Goal: Task Accomplishment & Management: Use online tool/utility

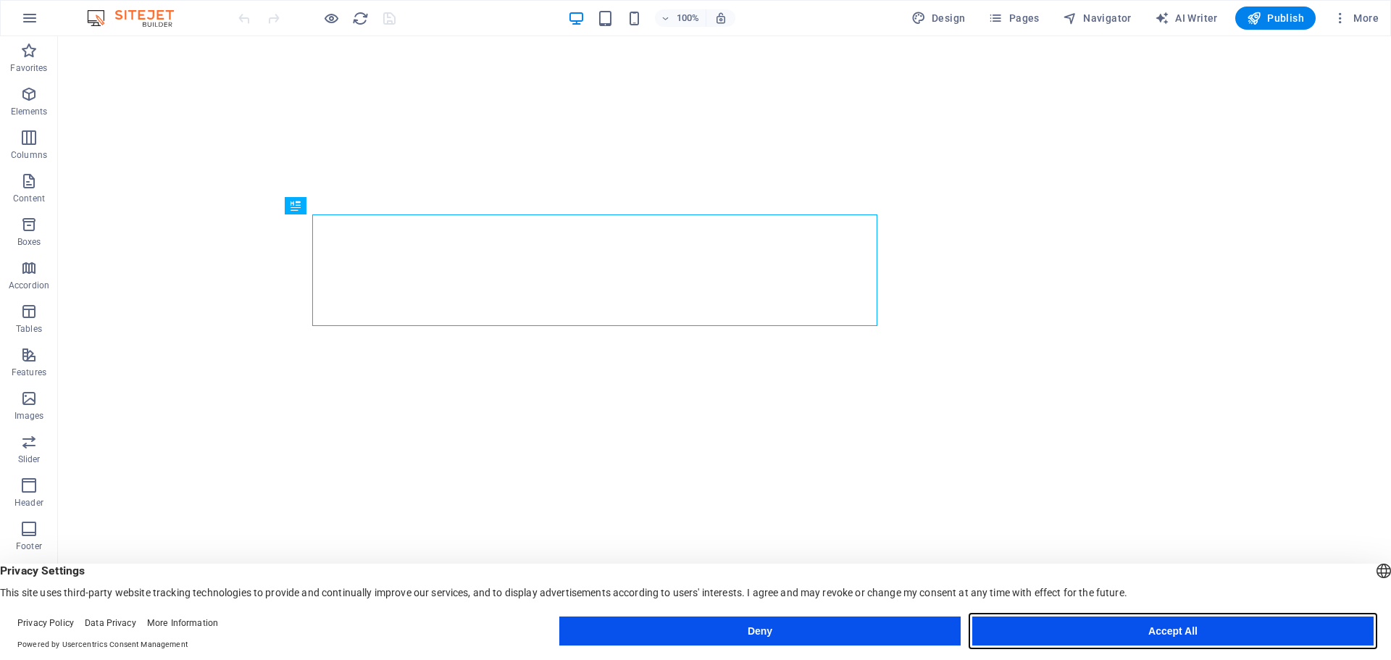
click at [1133, 626] on button "Accept All" at bounding box center [1172, 630] width 401 height 29
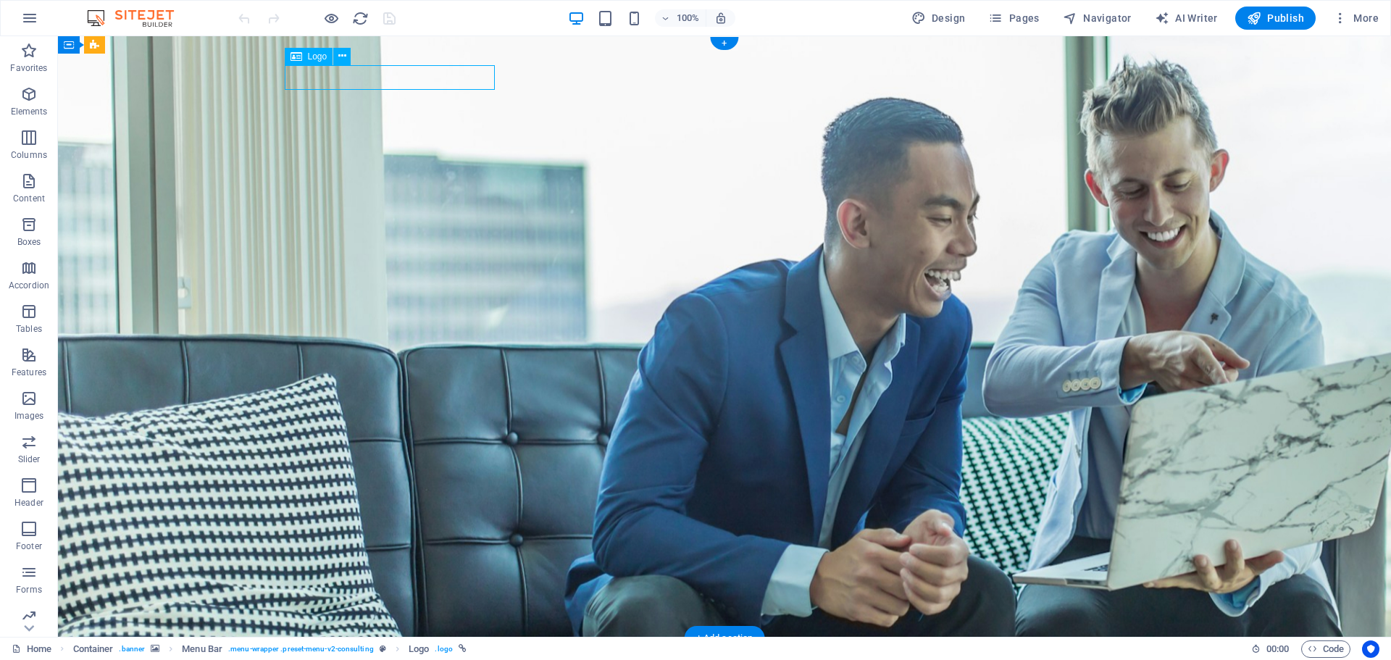
select select "px"
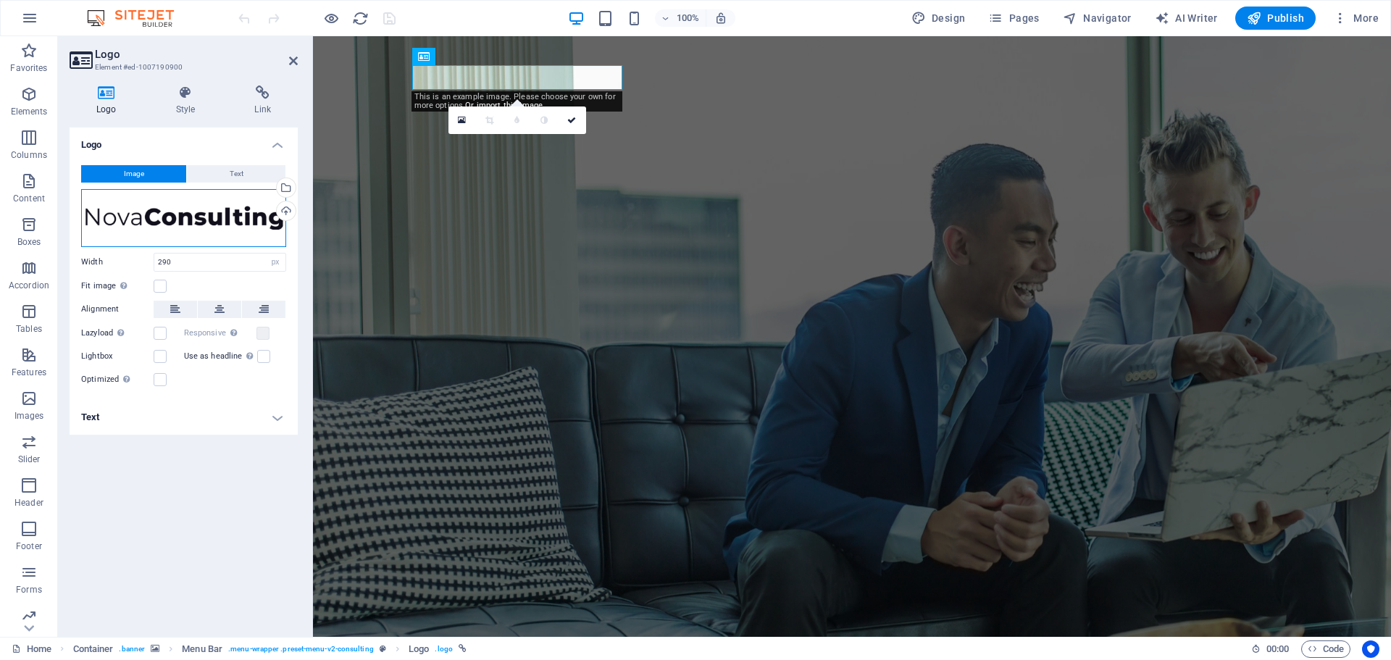
click at [141, 224] on div "Drag files here, click to choose files or select files from Files or our free s…" at bounding box center [183, 218] width 205 height 58
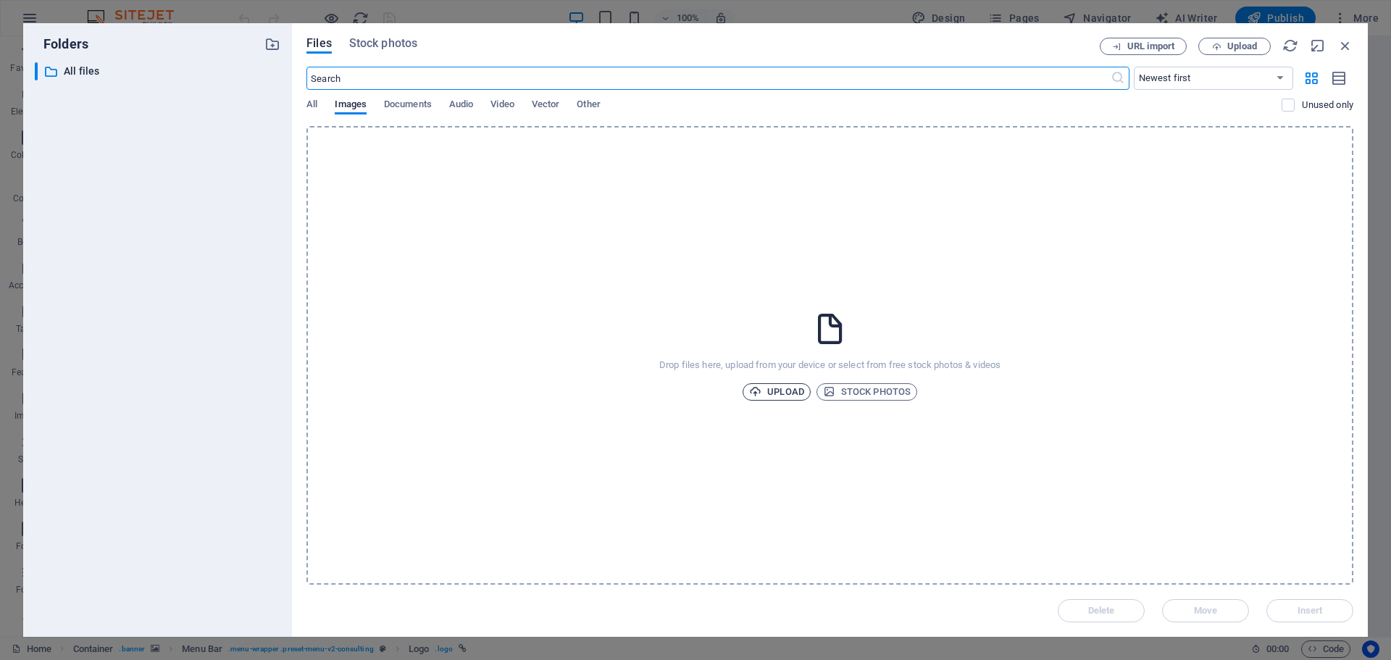
click at [777, 388] on span "Upload" at bounding box center [776, 391] width 55 height 17
click at [503, 104] on span "Video" at bounding box center [501, 106] width 23 height 20
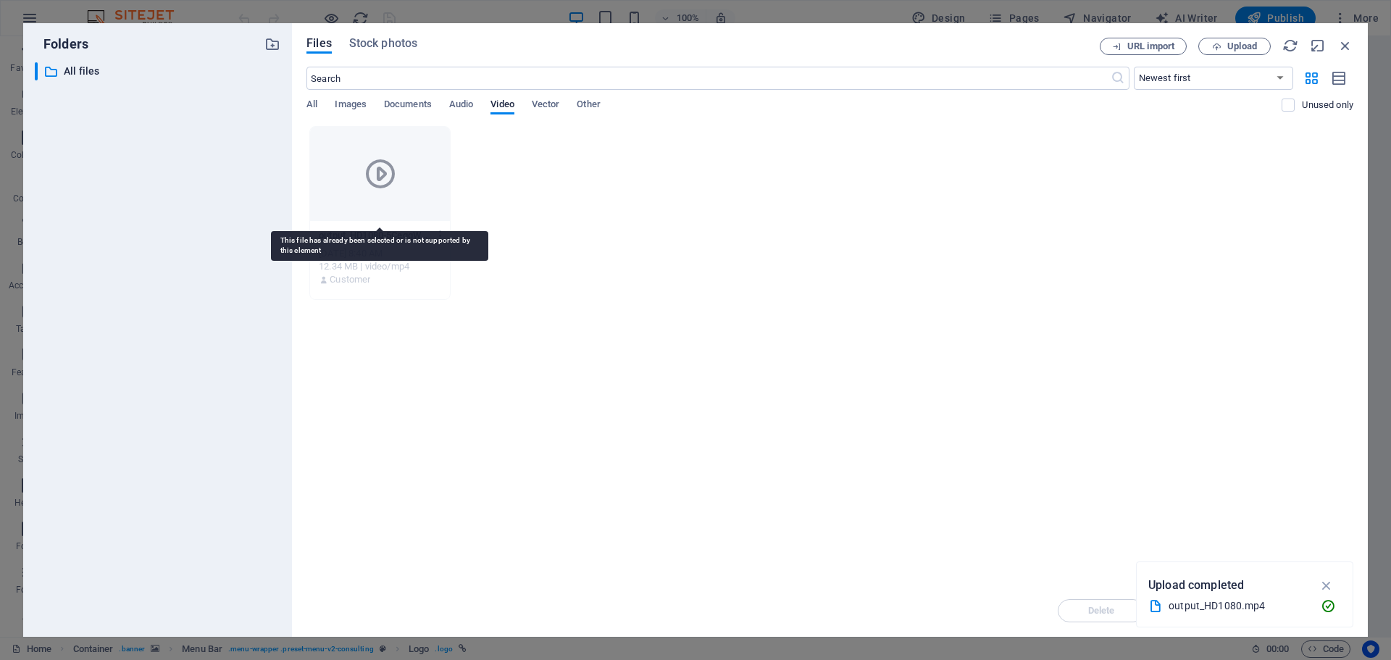
click at [393, 205] on div at bounding box center [380, 174] width 140 height 94
click at [1328, 587] on icon "button" at bounding box center [1326, 585] width 17 height 16
click at [411, 210] on div at bounding box center [380, 174] width 140 height 94
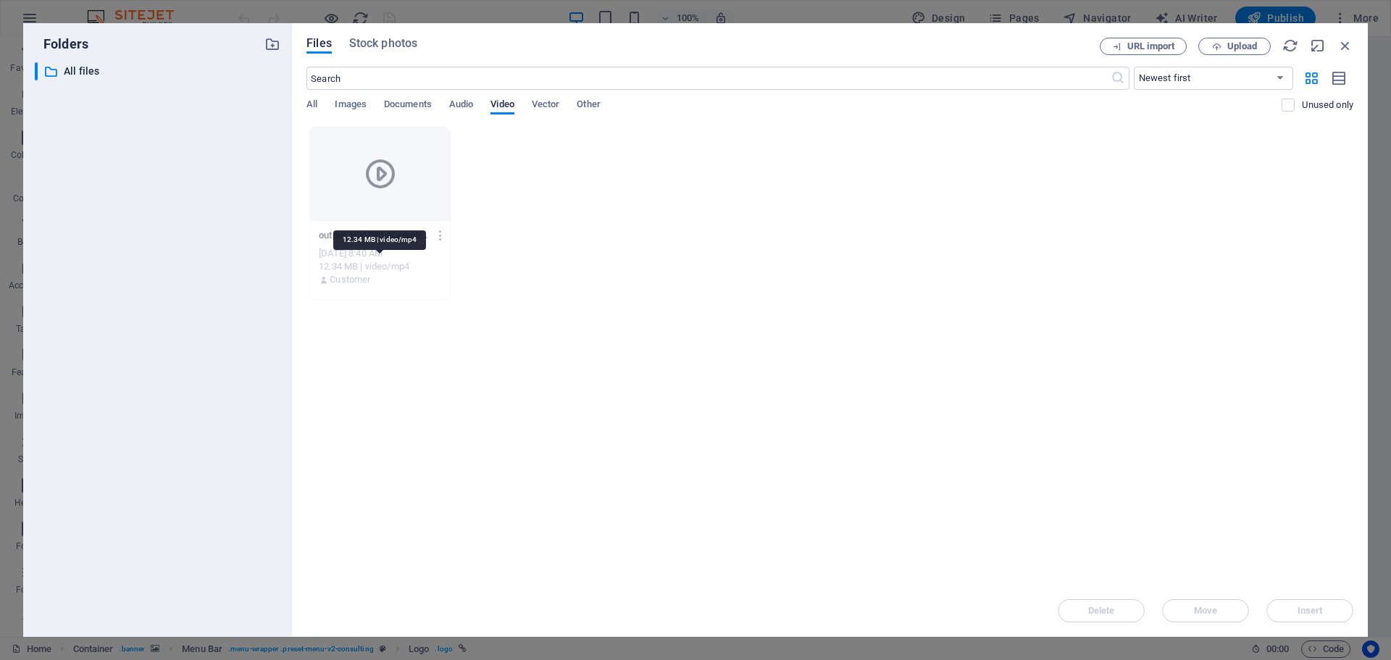
click at [367, 268] on div "12.34 MB | video/mp4" at bounding box center [380, 266] width 122 height 13
click at [440, 234] on icon "button" at bounding box center [441, 235] width 14 height 13
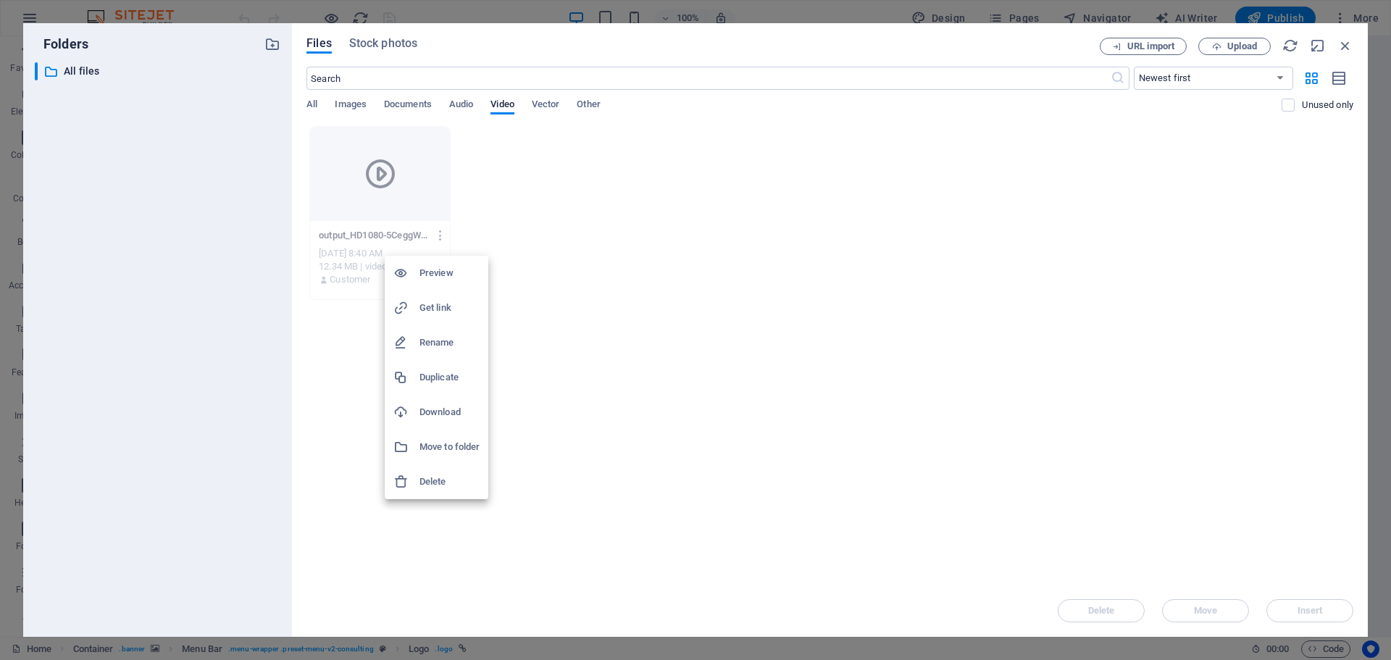
click at [444, 275] on h6 "Preview" at bounding box center [449, 272] width 60 height 17
click at [353, 102] on span "Images" at bounding box center [351, 106] width 32 height 20
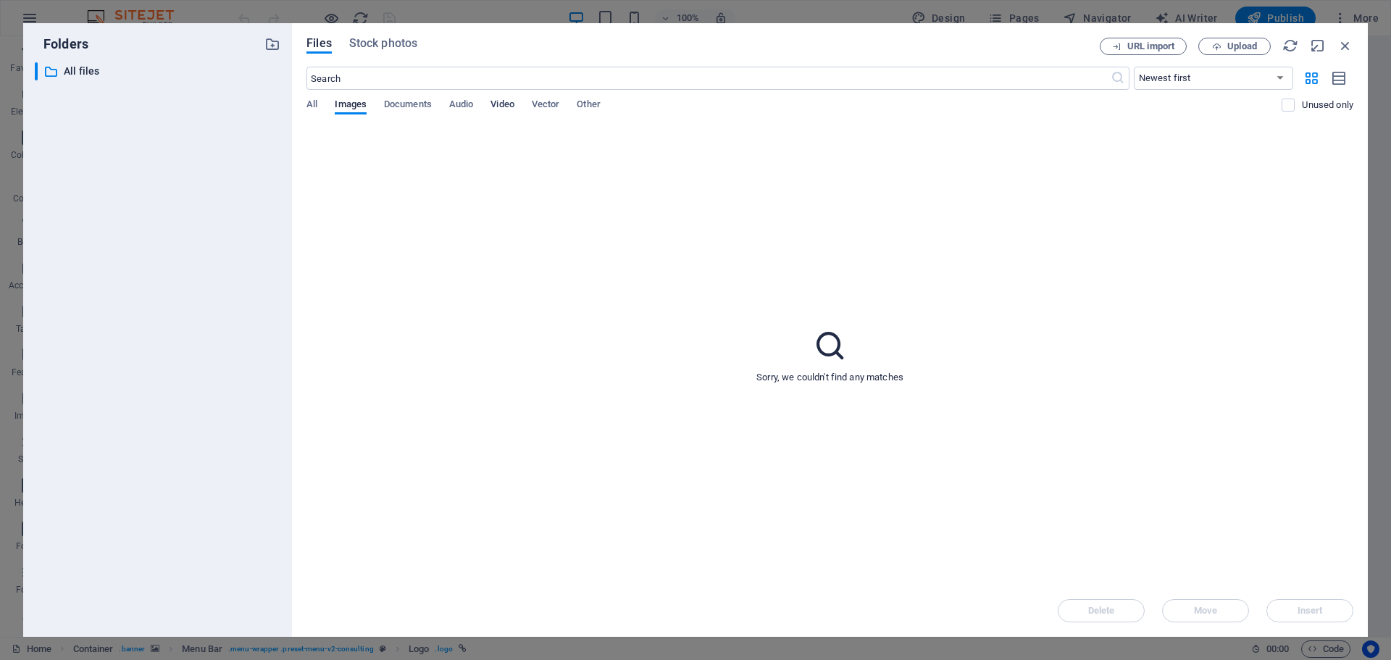
click at [505, 104] on span "Video" at bounding box center [501, 106] width 23 height 20
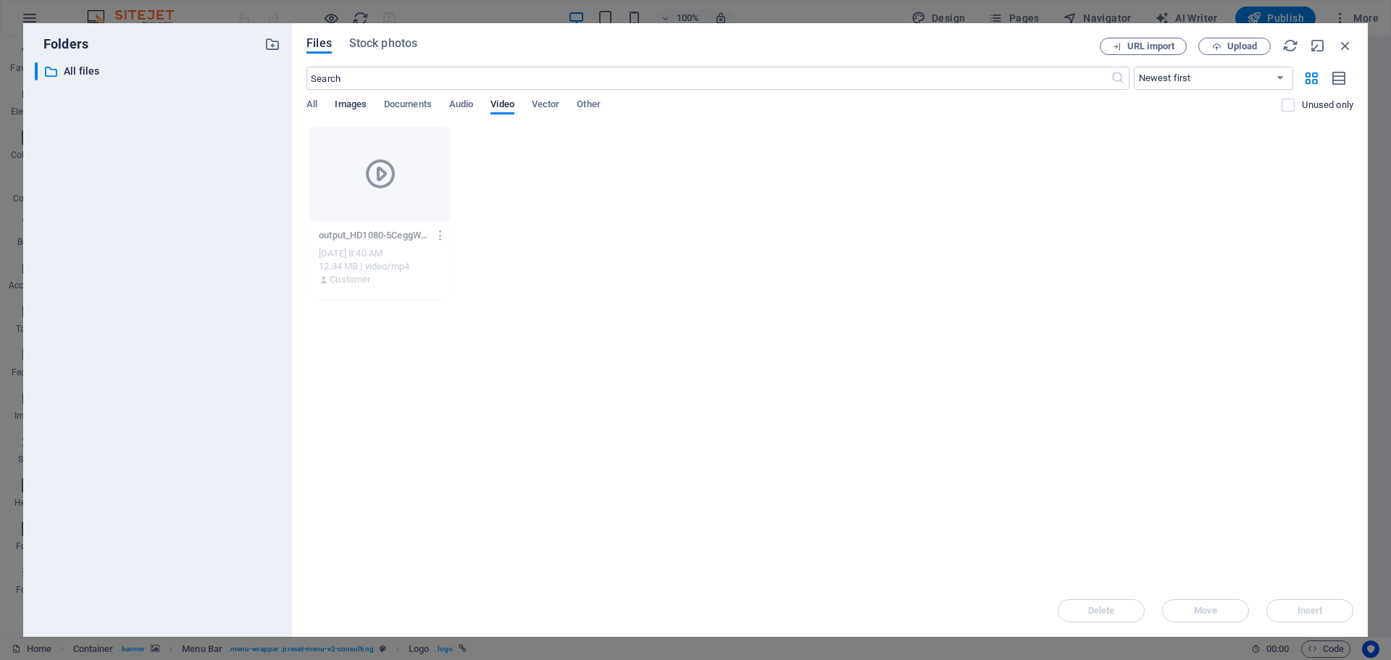
click at [345, 105] on span "Images" at bounding box center [351, 106] width 32 height 20
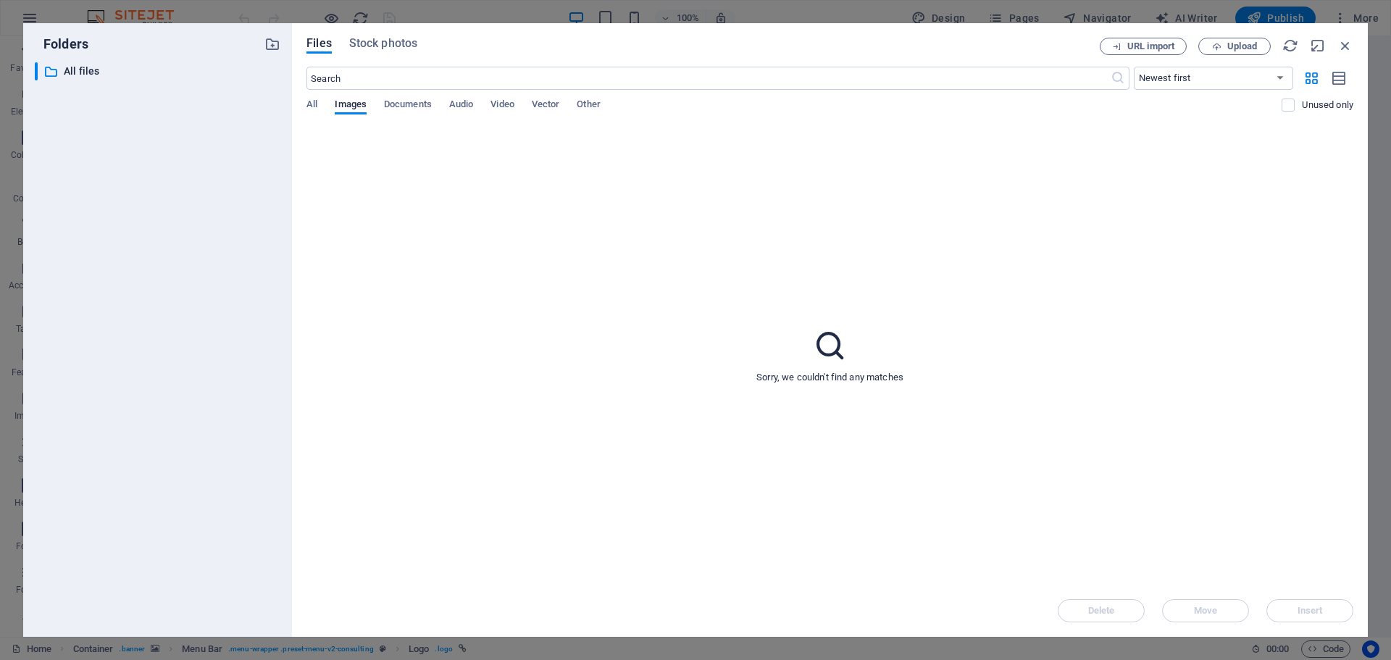
click at [888, 377] on p "Sorry, we couldn't find any matches" at bounding box center [829, 377] width 147 height 13
click at [1236, 47] on span "Upload" at bounding box center [1242, 46] width 30 height 9
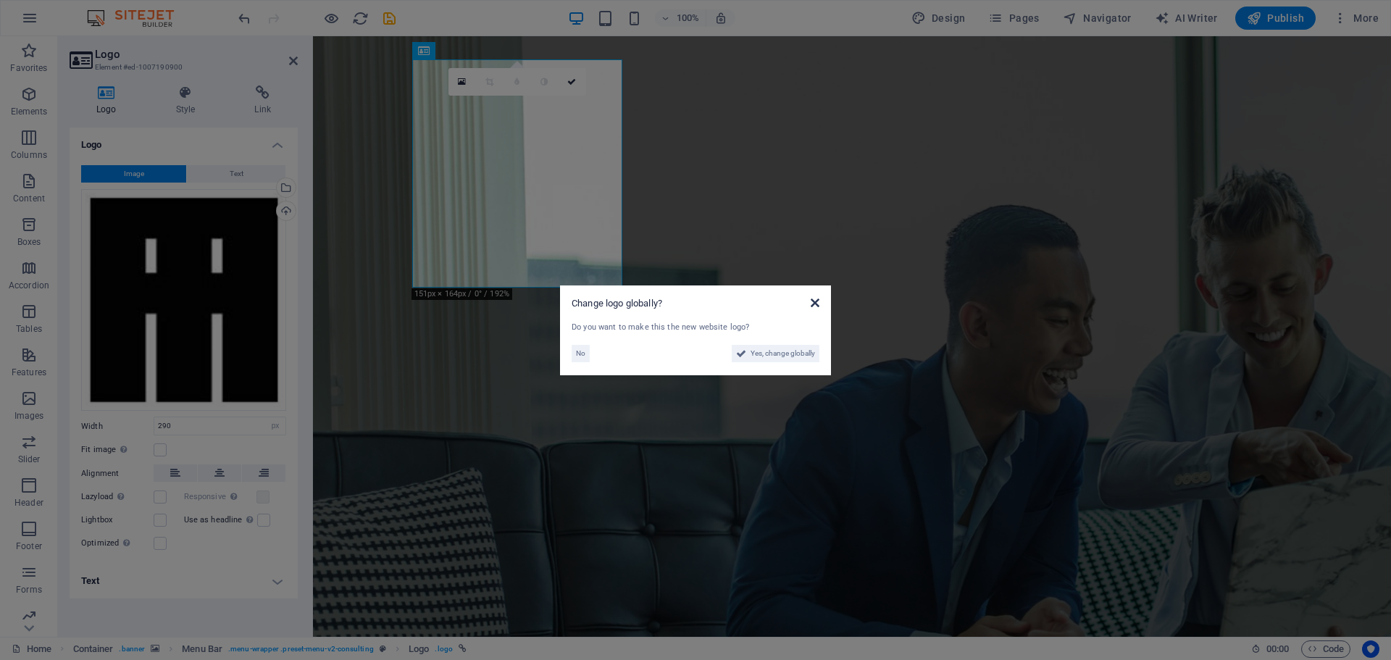
click at [813, 303] on icon at bounding box center [814, 303] width 9 height 12
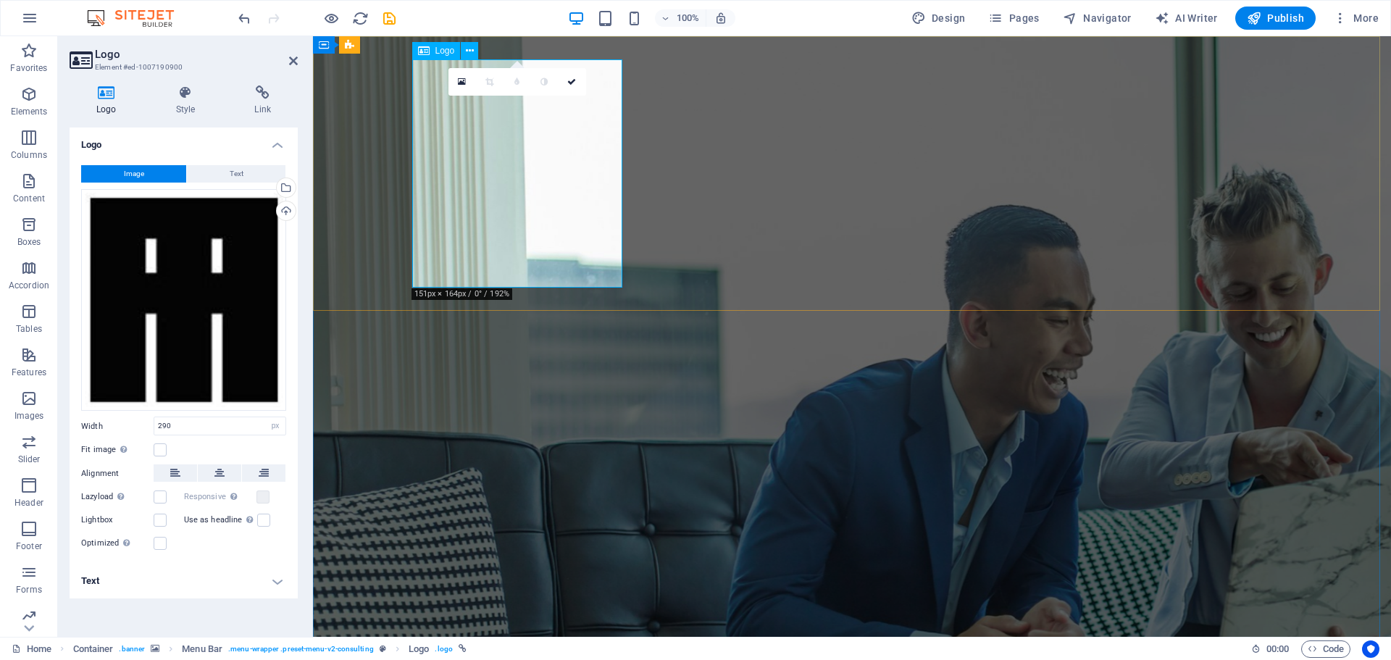
drag, startPoint x: 251, startPoint y: 429, endPoint x: 141, endPoint y: 425, distance: 109.4
click at [141, 425] on div "Width 290 Default auto px rem % em vh vw" at bounding box center [183, 425] width 205 height 19
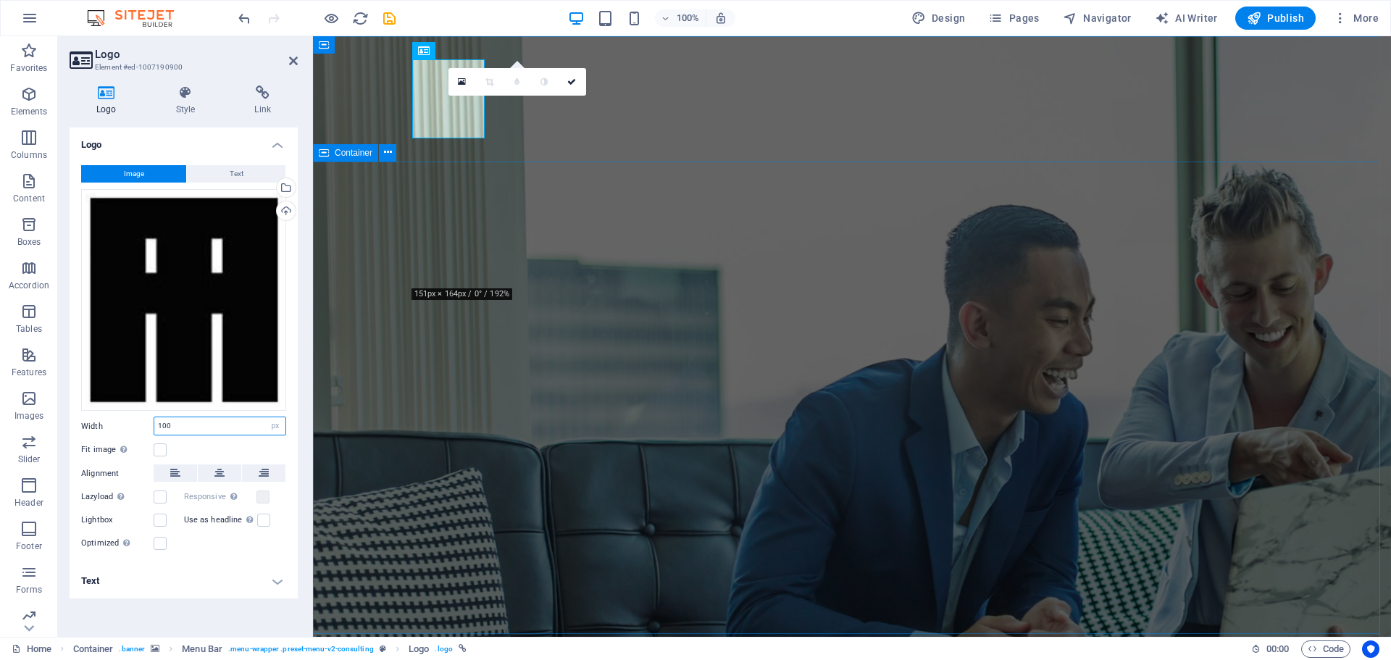
type input "100"
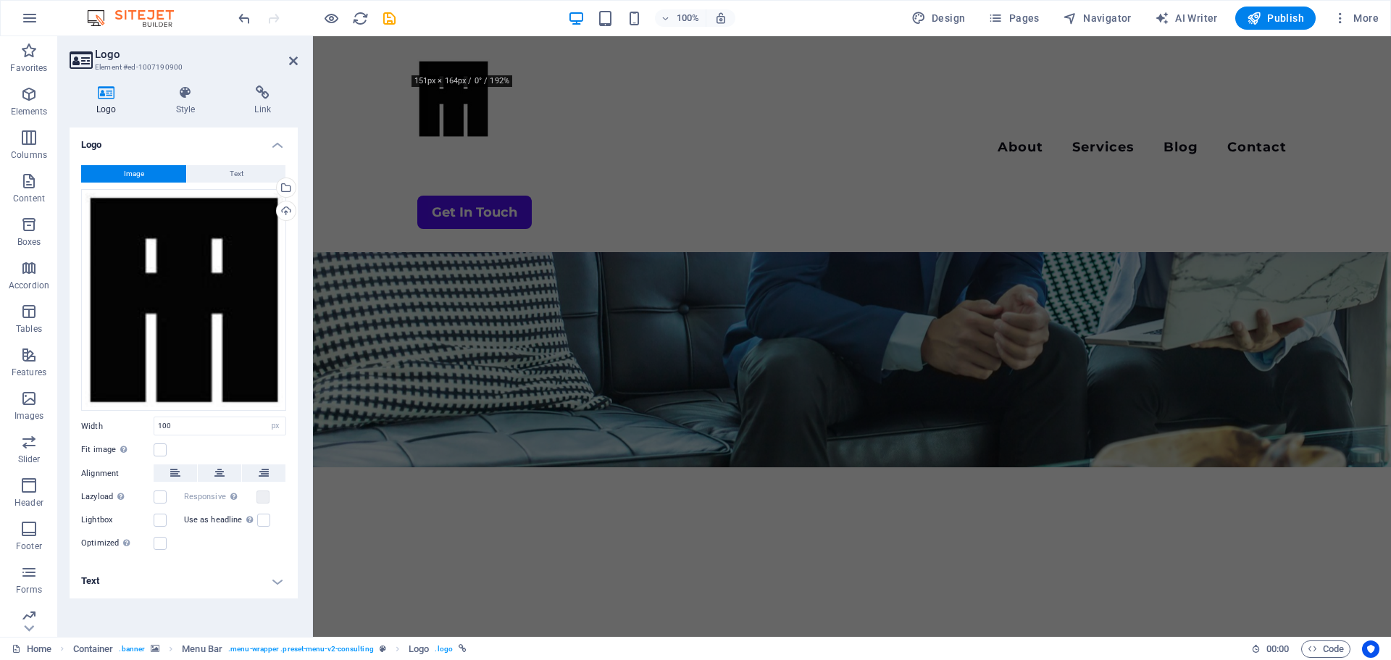
scroll to position [217, 0]
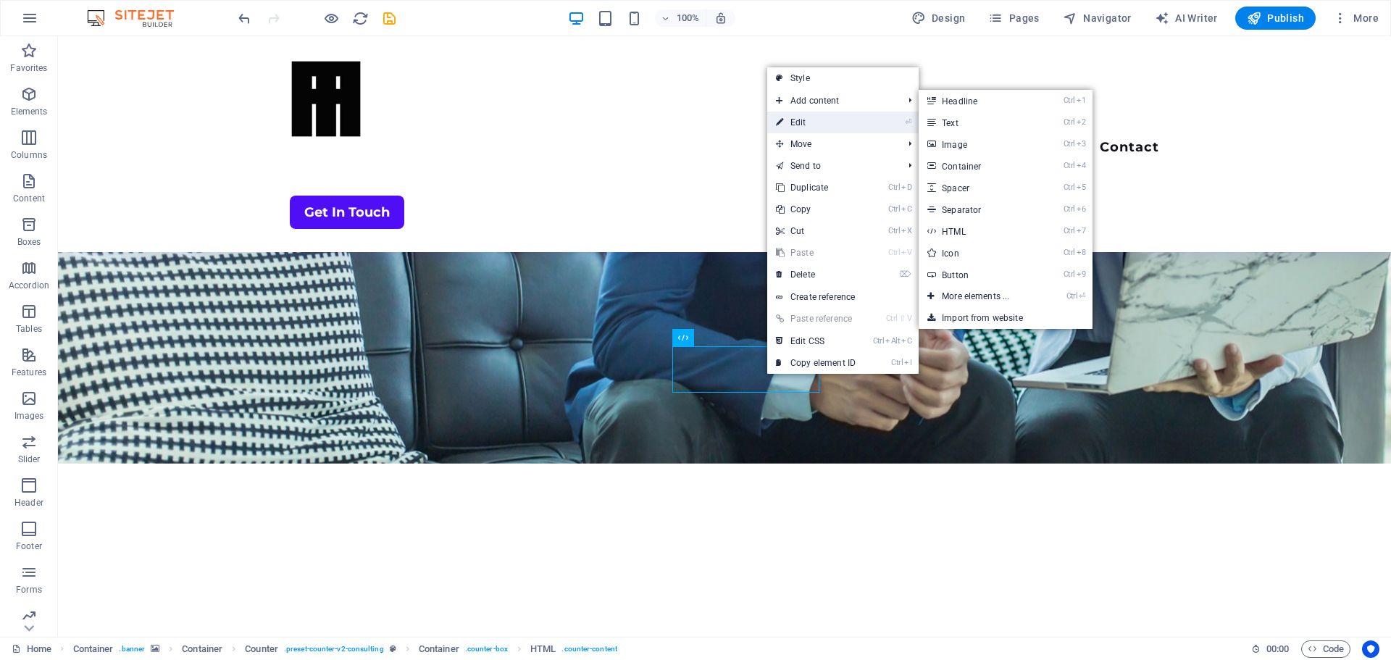
click at [802, 127] on link "⏎ Edit" at bounding box center [815, 123] width 97 height 22
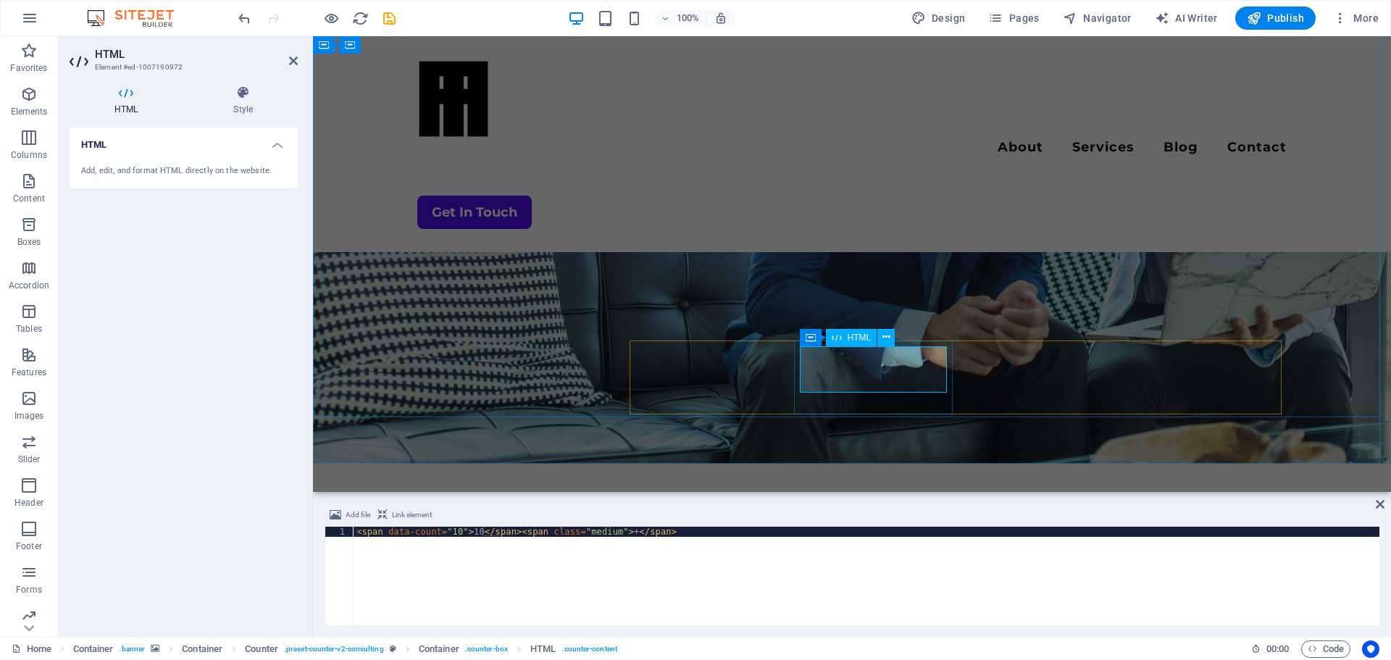
click at [852, 340] on span "HTML" at bounding box center [859, 337] width 24 height 9
click at [185, 169] on div "Add, edit, and format HTML directly on the website." at bounding box center [183, 171] width 205 height 12
click at [119, 146] on h4 "HTML" at bounding box center [184, 140] width 228 height 26
click at [151, 149] on h4 "HTML" at bounding box center [184, 144] width 228 height 35
click at [146, 169] on div "Add, edit, and format HTML directly on the website." at bounding box center [183, 171] width 205 height 12
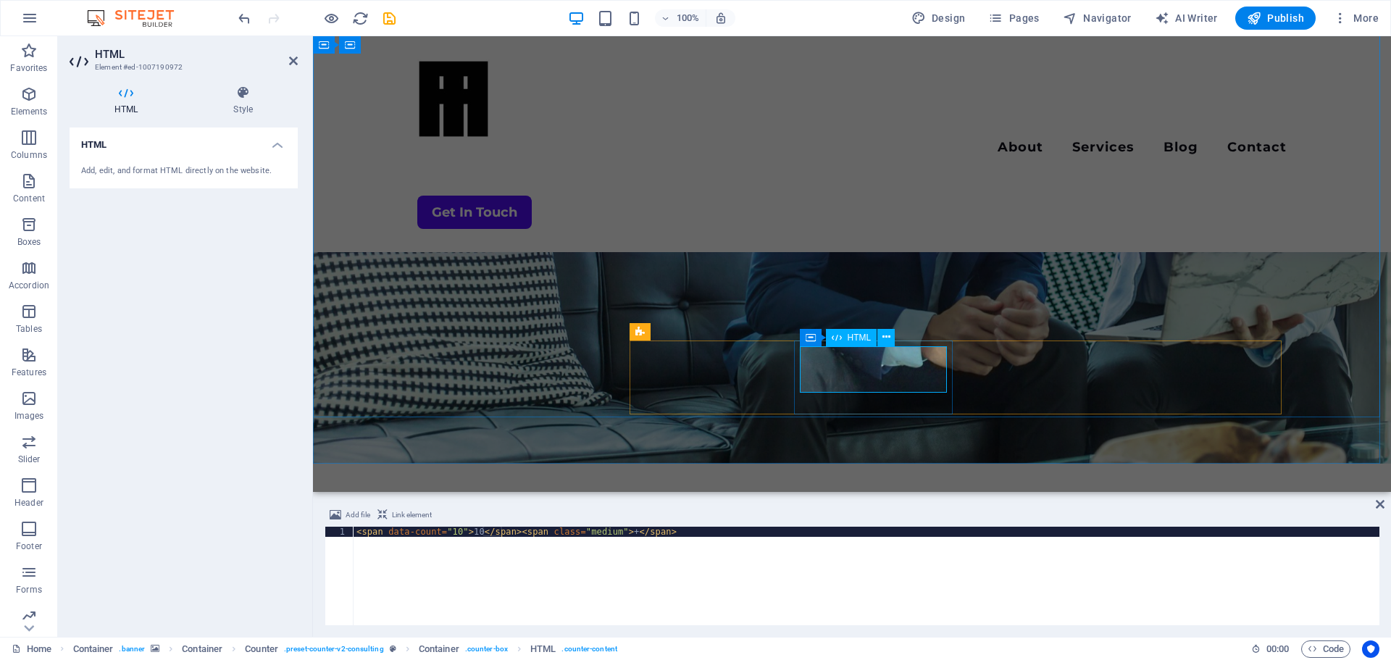
click at [240, 95] on icon at bounding box center [242, 92] width 109 height 14
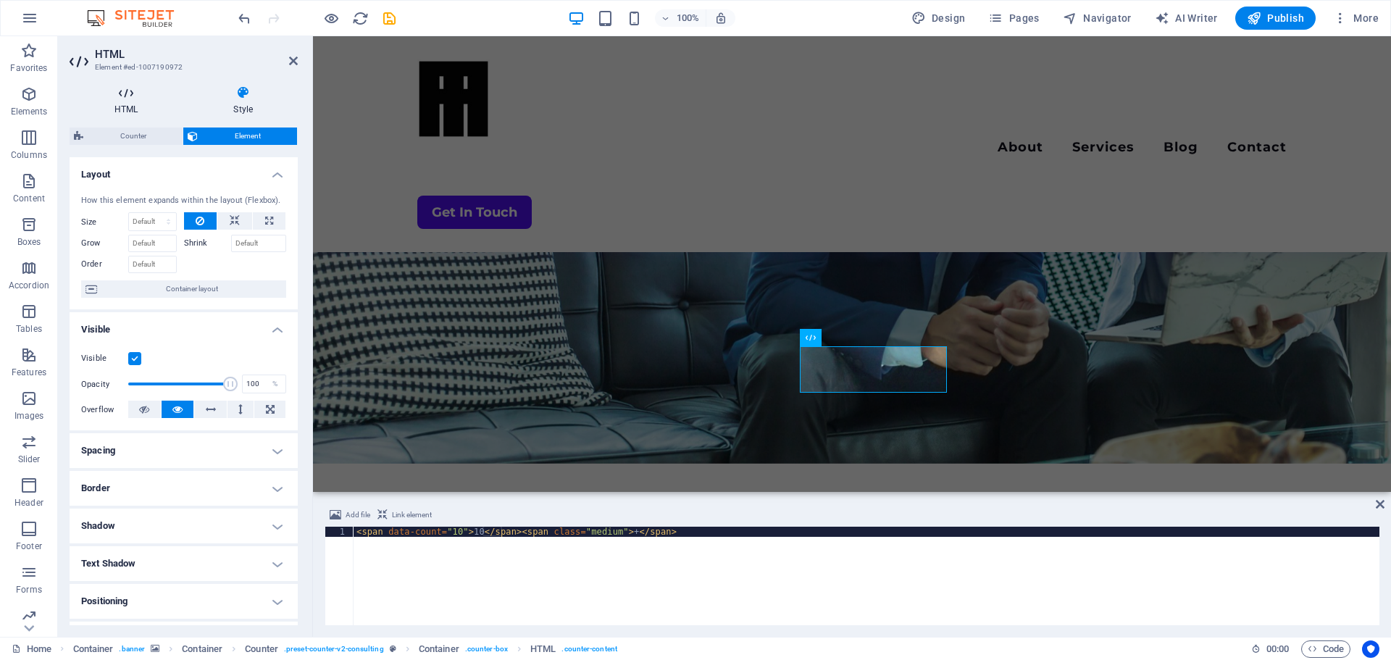
click at [114, 113] on h4 "HTML" at bounding box center [129, 100] width 119 height 30
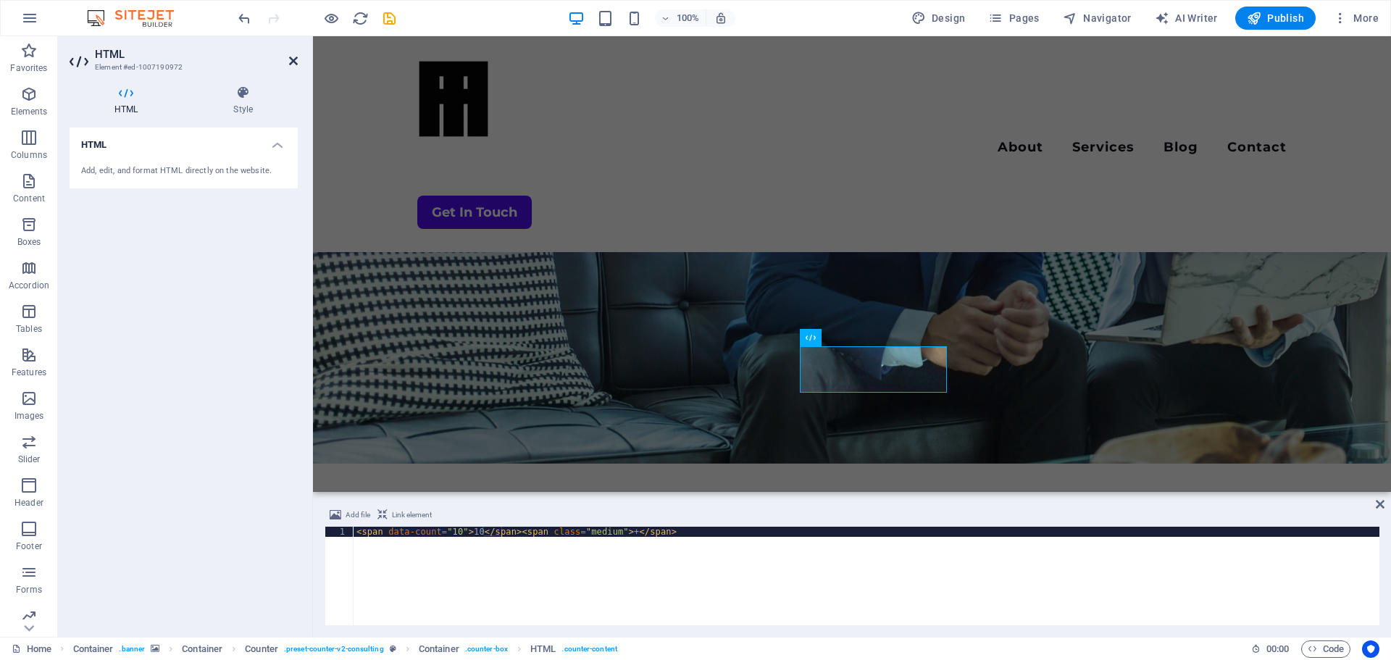
click at [291, 60] on icon at bounding box center [293, 61] width 9 height 12
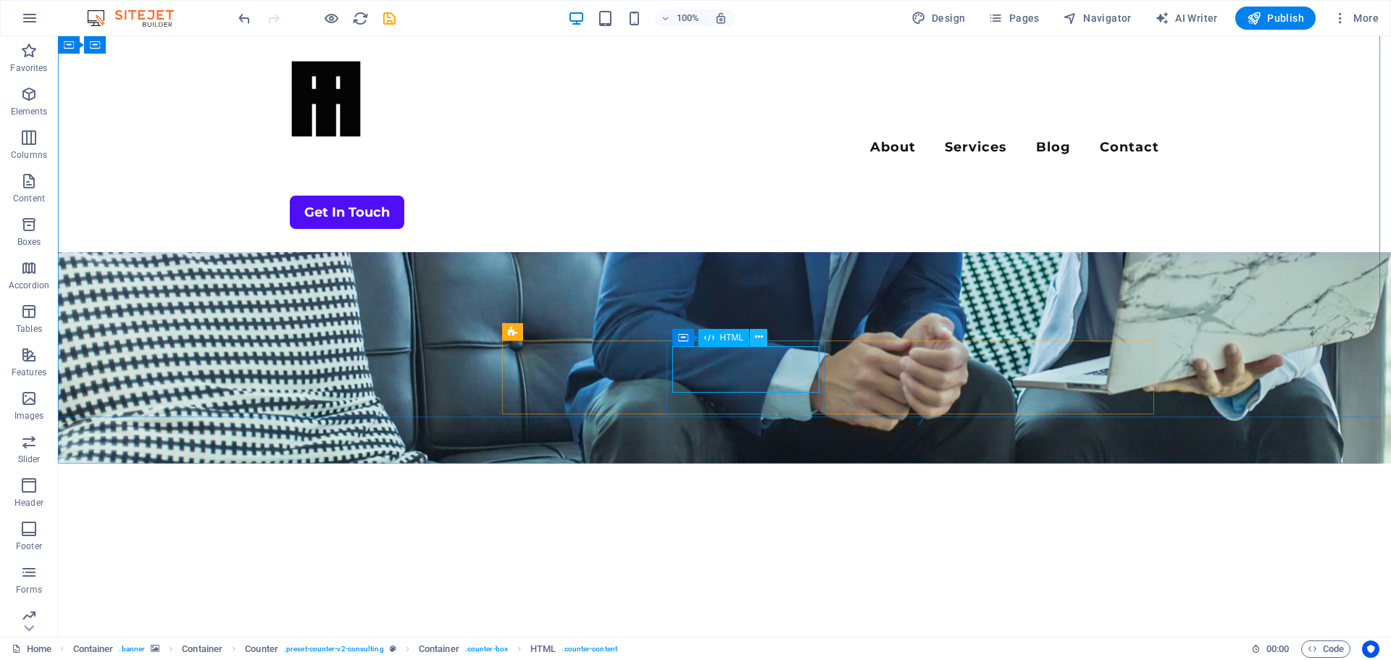
click at [759, 333] on icon at bounding box center [759, 337] width 8 height 15
click at [682, 335] on icon at bounding box center [677, 331] width 10 height 17
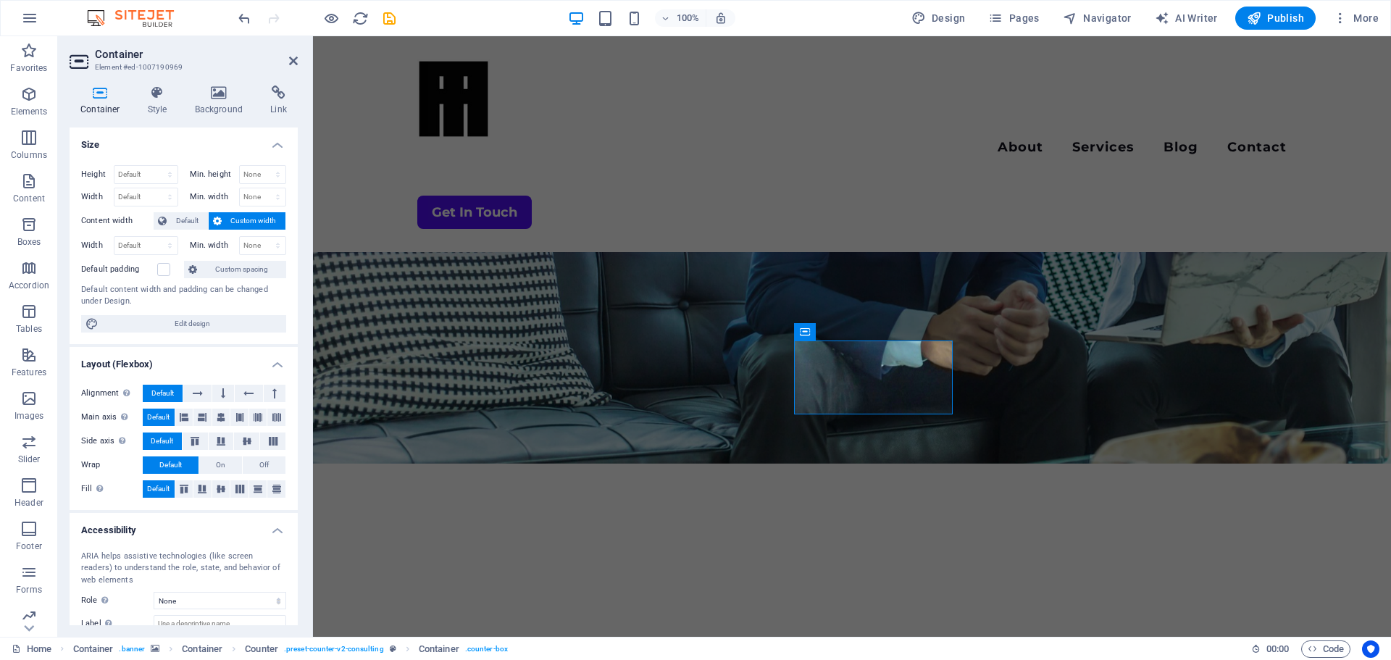
click at [286, 60] on h2 "Container" at bounding box center [196, 54] width 203 height 13
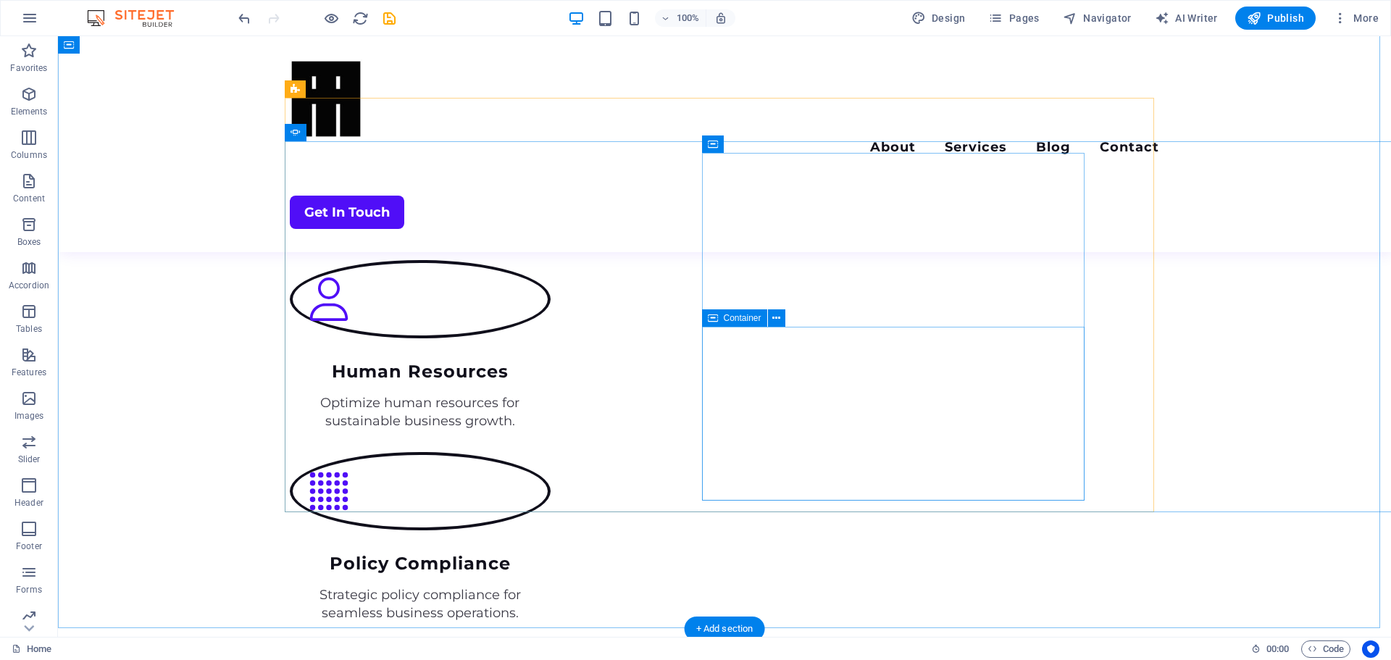
scroll to position [1376, 0]
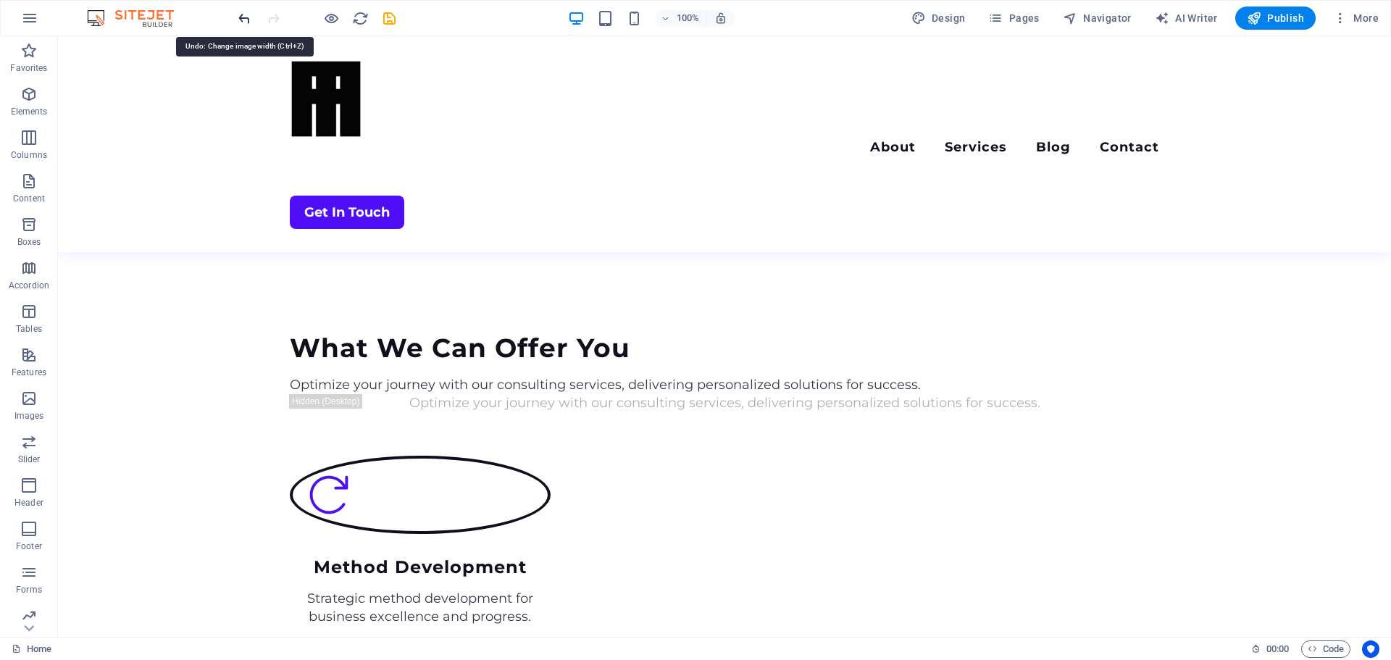
click at [242, 17] on icon "undo" at bounding box center [244, 18] width 17 height 17
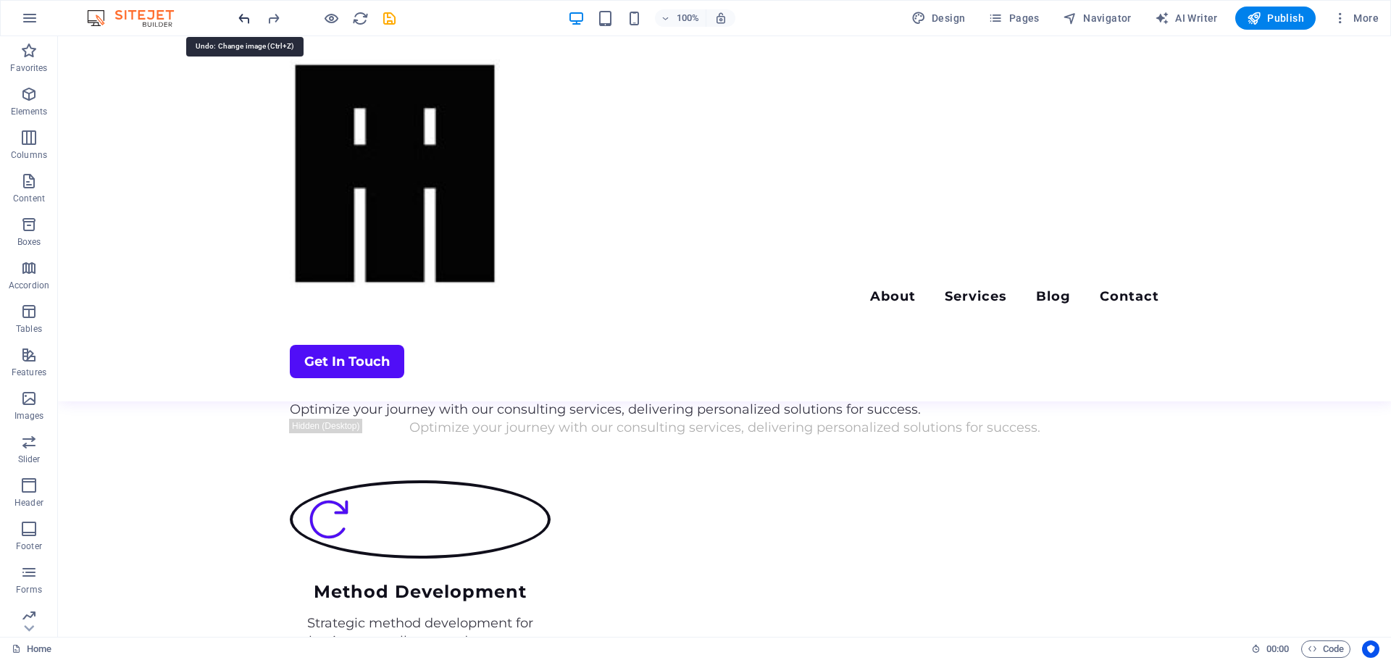
scroll to position [1525, 0]
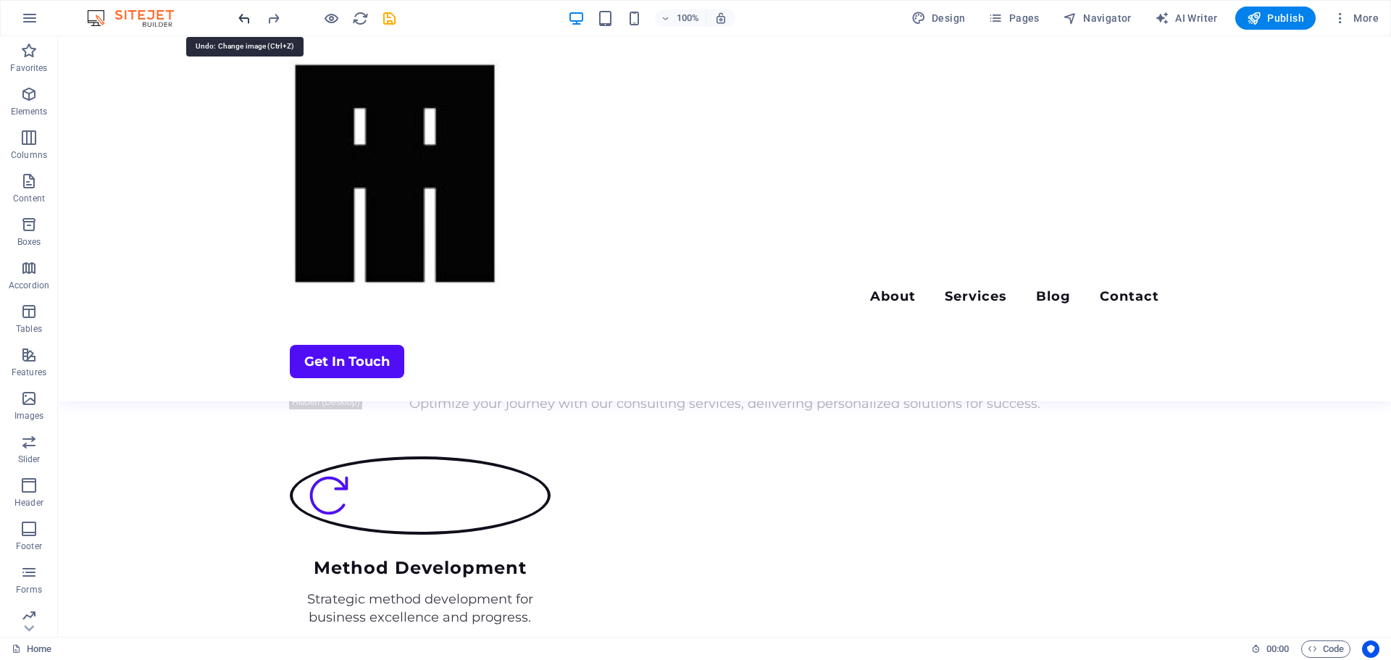
click at [242, 17] on icon "undo" at bounding box center [244, 18] width 17 height 17
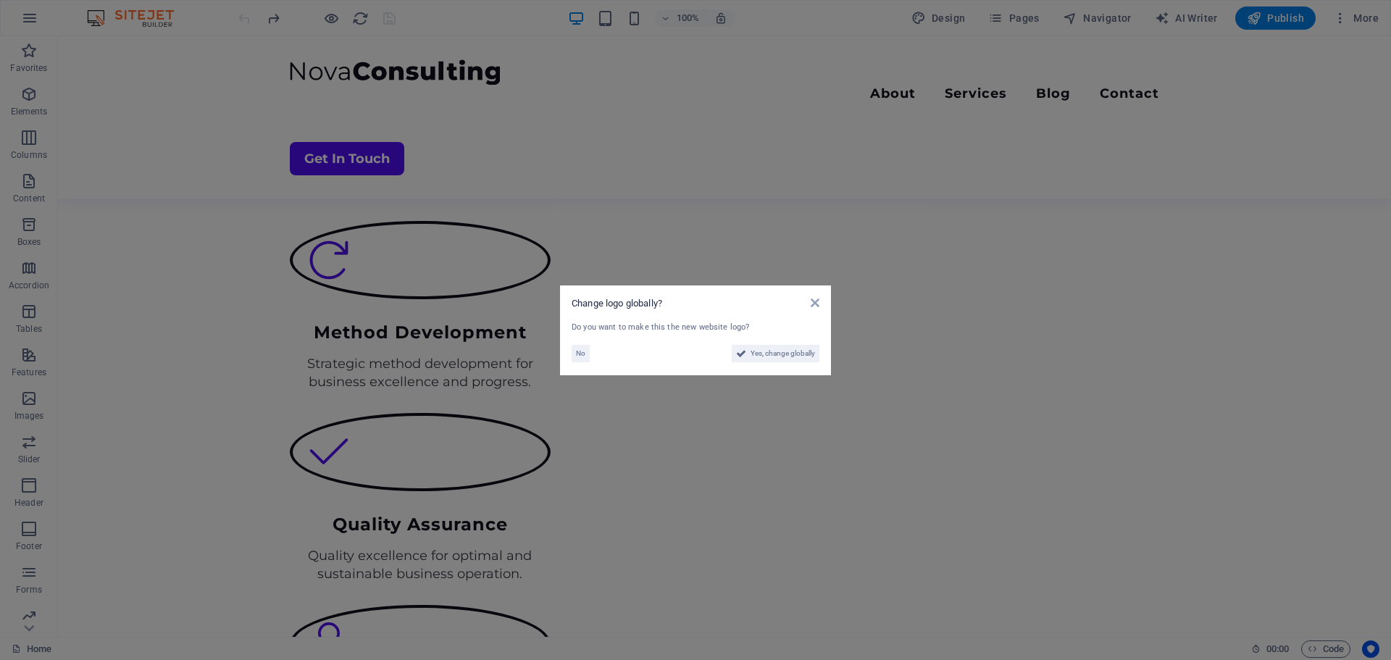
scroll to position [1333, 0]
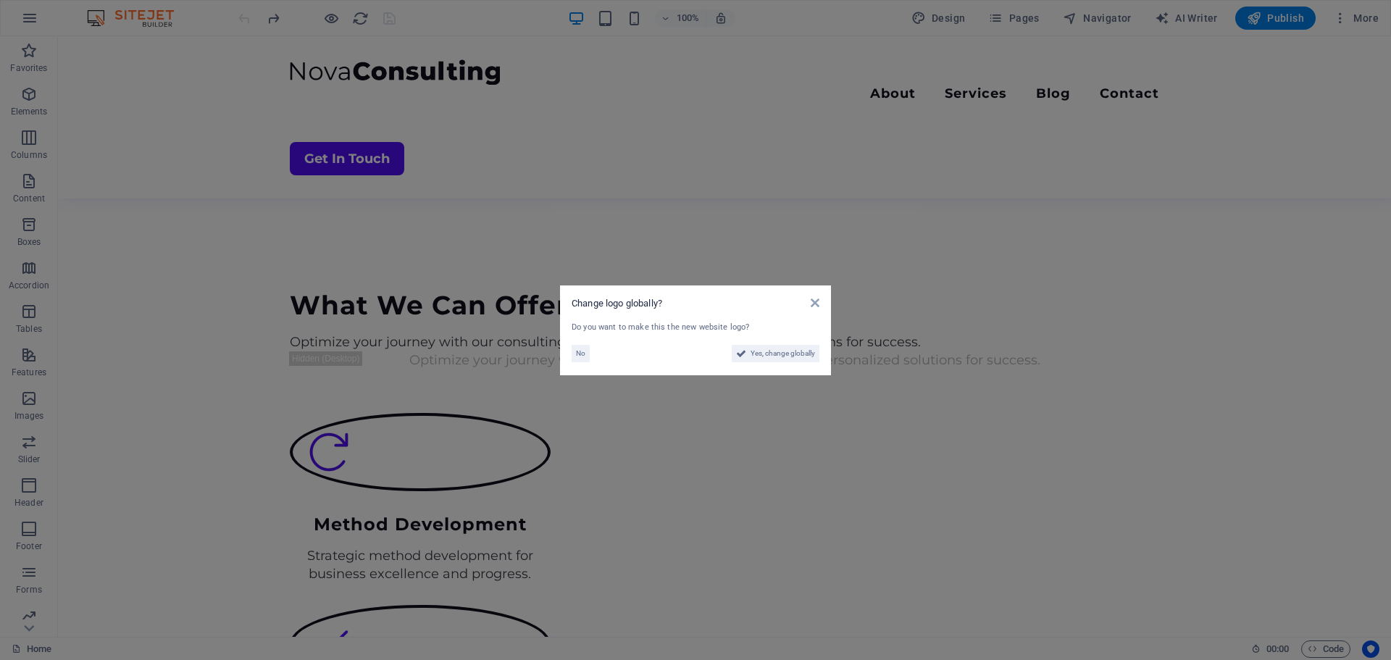
click at [808, 306] on div "Change logo globally?" at bounding box center [695, 303] width 248 height 13
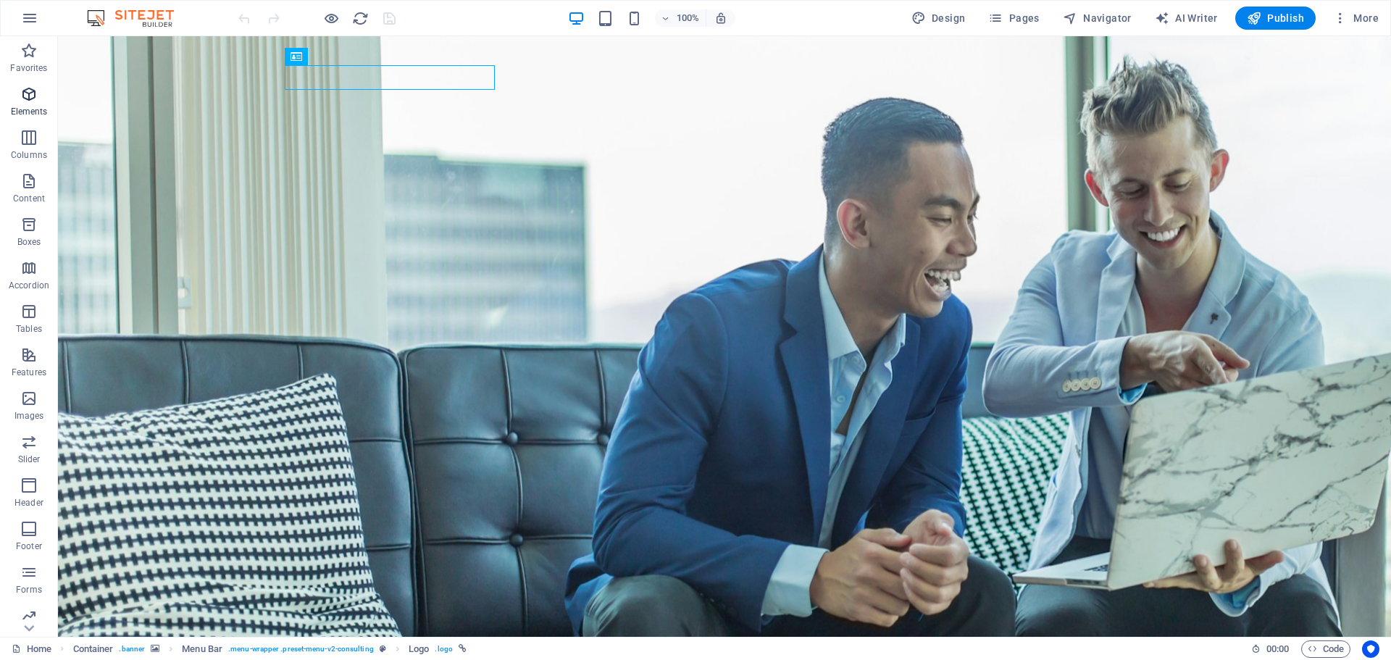
click at [39, 98] on span "Elements" at bounding box center [29, 102] width 58 height 35
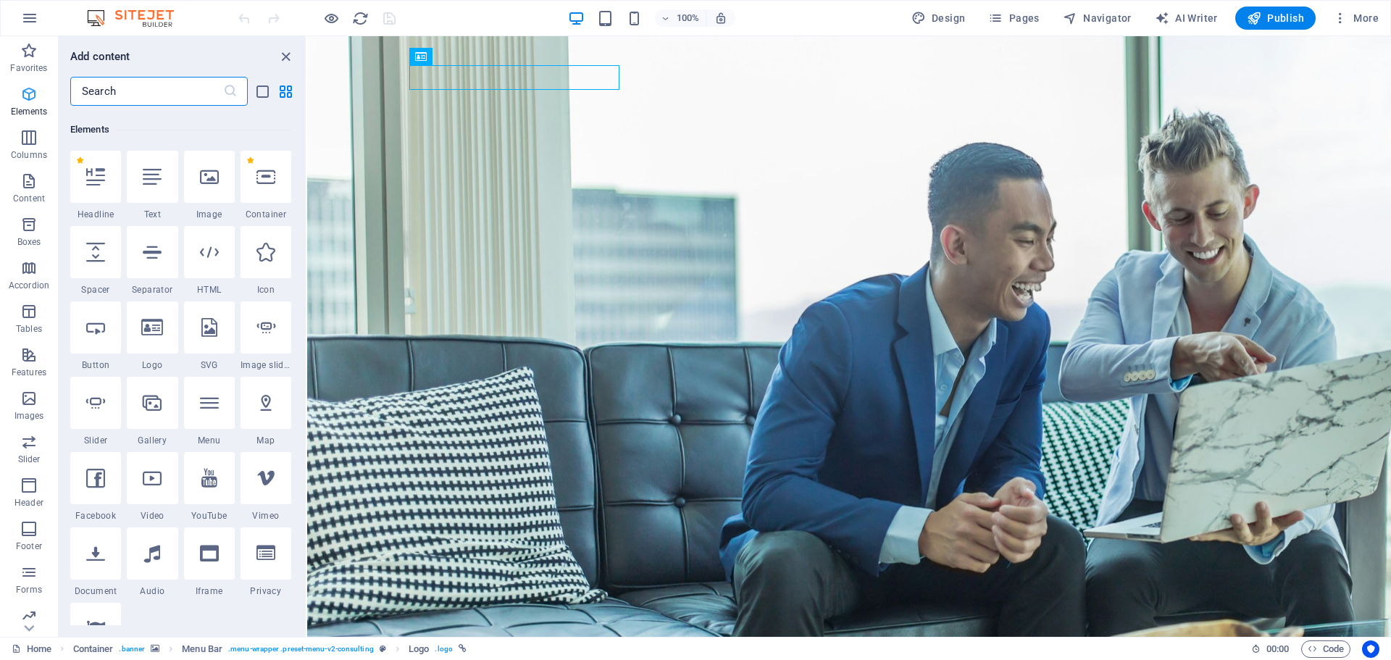
scroll to position [154, 0]
